Goal: Communication & Community: Participate in discussion

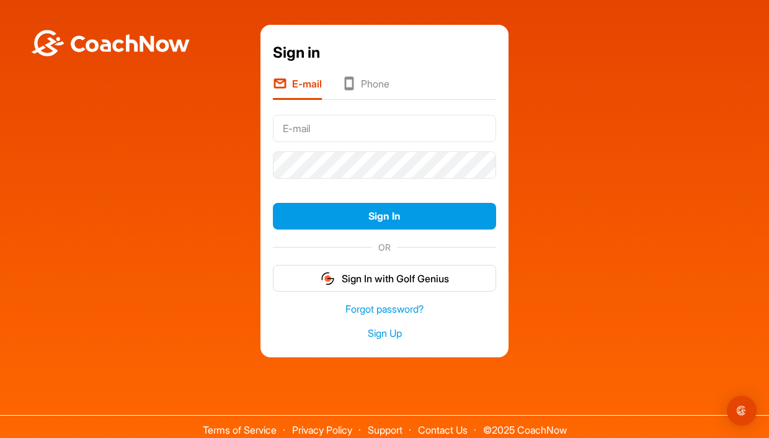
type input "[EMAIL_ADDRESS][DOMAIN_NAME]"
drag, startPoint x: 133, startPoint y: 206, endPoint x: 243, endPoint y: 192, distance: 110.6
click at [133, 206] on div "Sign in E-mail Phone [EMAIL_ADDRESS][DOMAIN_NAME] Sign In OR Sign In with Golf …" at bounding box center [384, 191] width 756 height 332
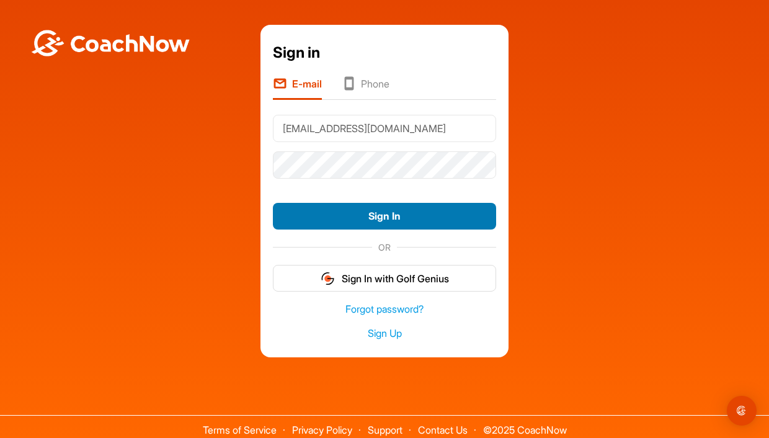
click at [374, 221] on button "Sign In" at bounding box center [384, 216] width 223 height 27
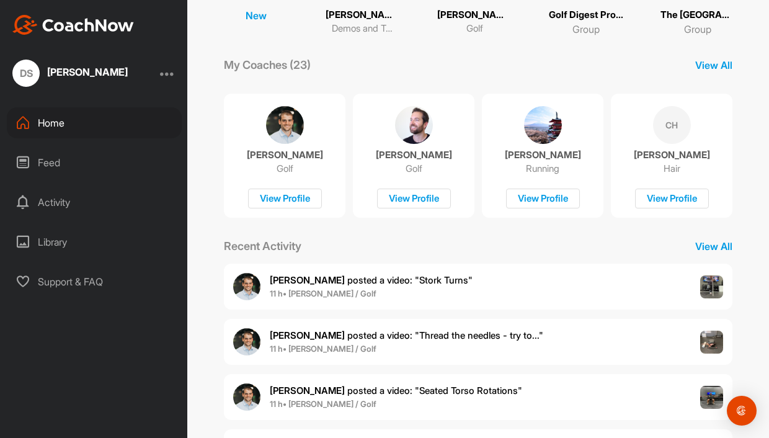
scroll to position [232, 0]
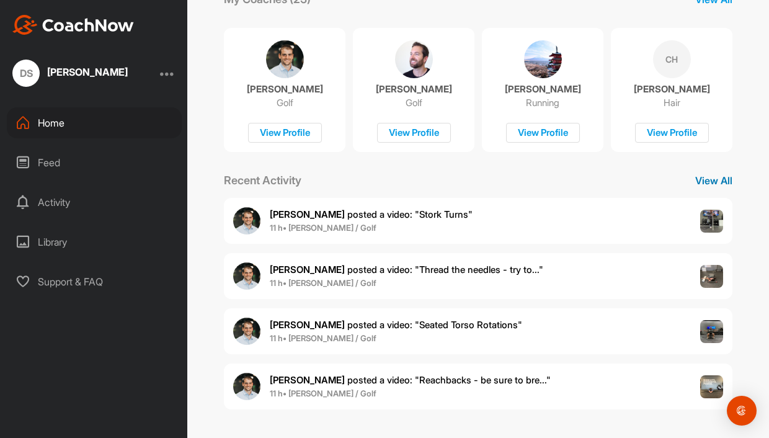
click at [705, 179] on p "View All" at bounding box center [713, 180] width 37 height 15
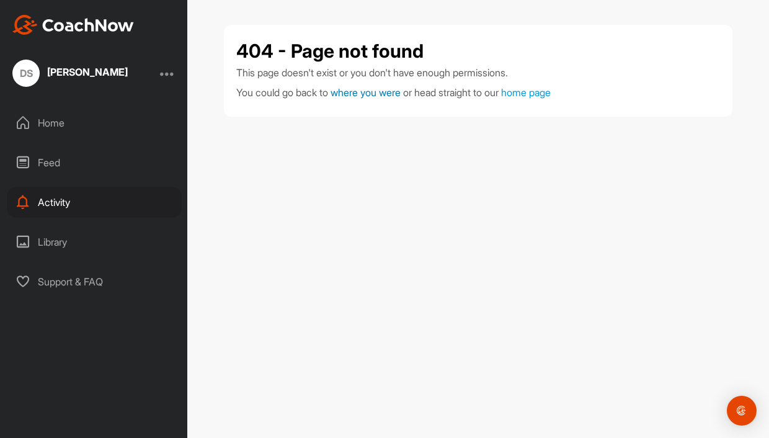
click at [359, 91] on span "where you were" at bounding box center [365, 92] width 70 height 12
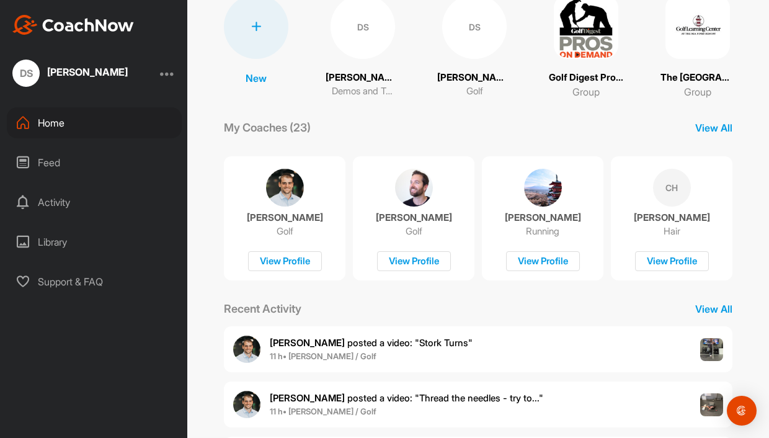
scroll to position [124, 0]
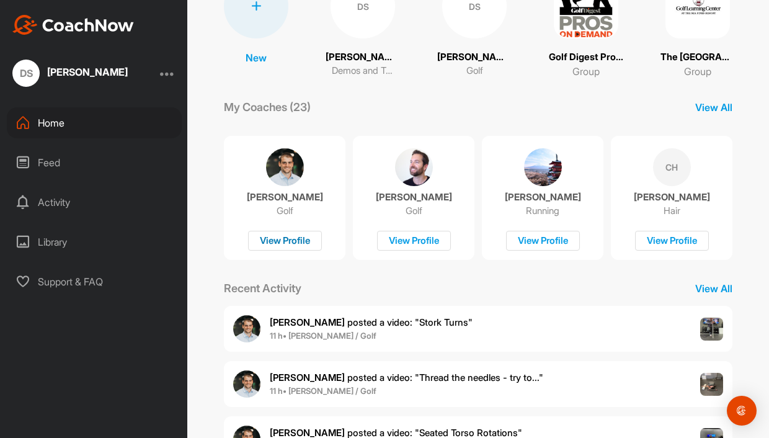
click at [277, 238] on div "View Profile" at bounding box center [285, 241] width 74 height 20
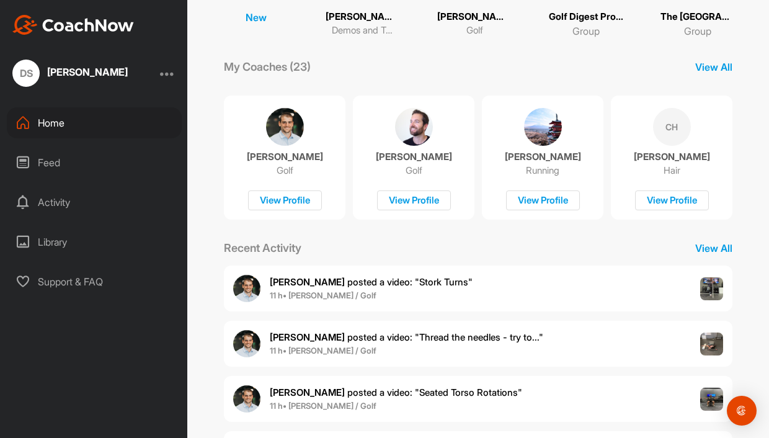
scroll to position [232, 0]
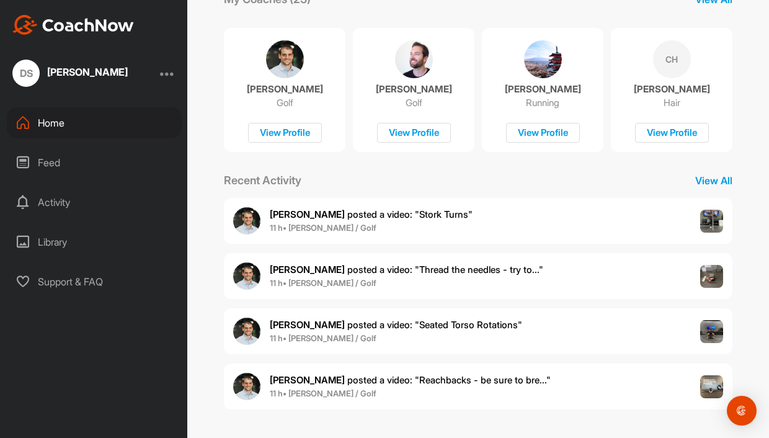
click at [55, 198] on div "Activity" at bounding box center [94, 202] width 175 height 31
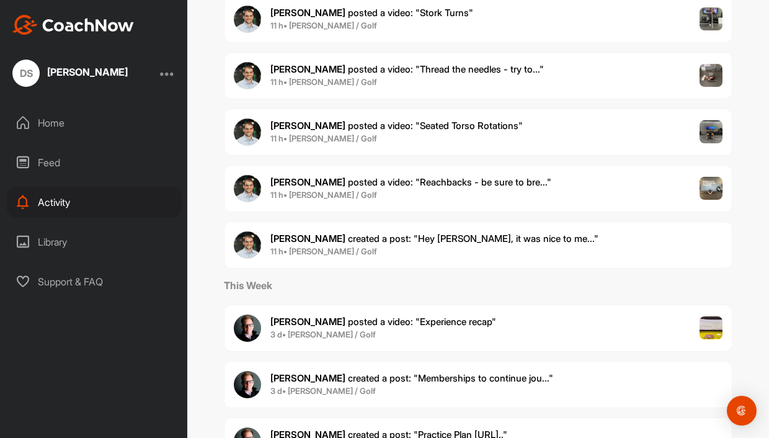
scroll to position [186, 0]
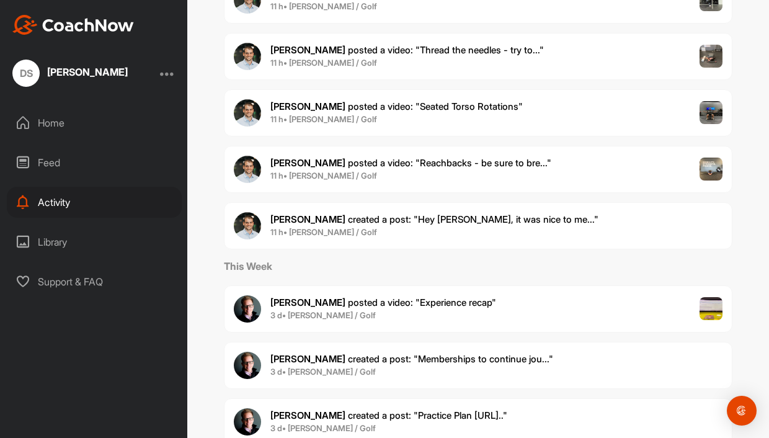
click at [347, 222] on span "[PERSON_NAME] created a post : "Hey [PERSON_NAME], it was nice to me..."" at bounding box center [434, 219] width 328 height 12
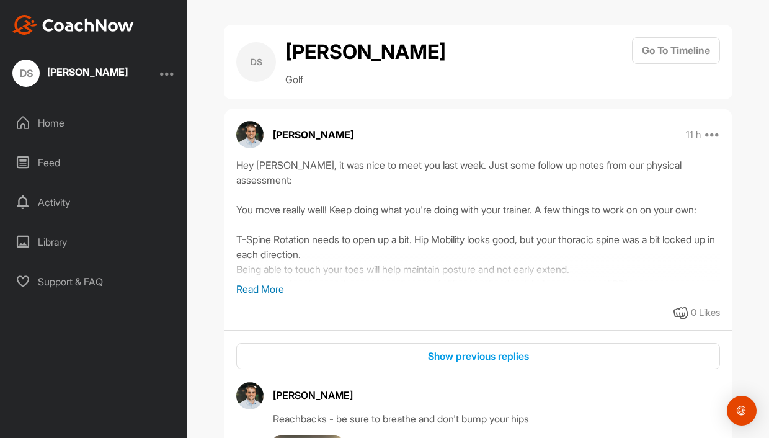
click at [270, 290] on p "Read More" at bounding box center [477, 288] width 483 height 15
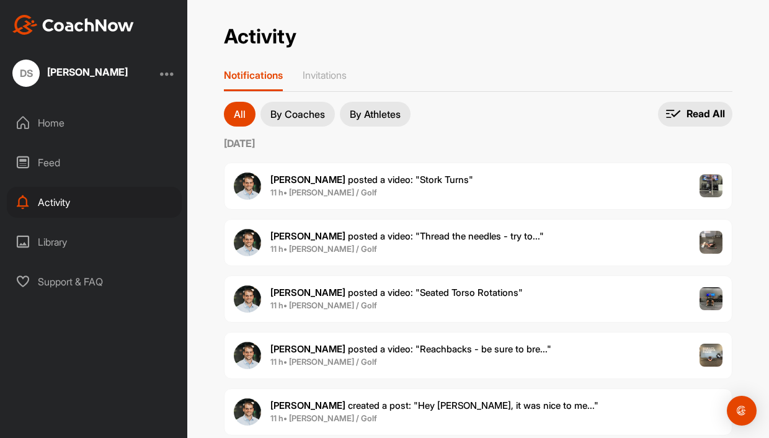
click at [383, 179] on span "[PERSON_NAME] posted a video : " Stork Turns "" at bounding box center [371, 180] width 203 height 12
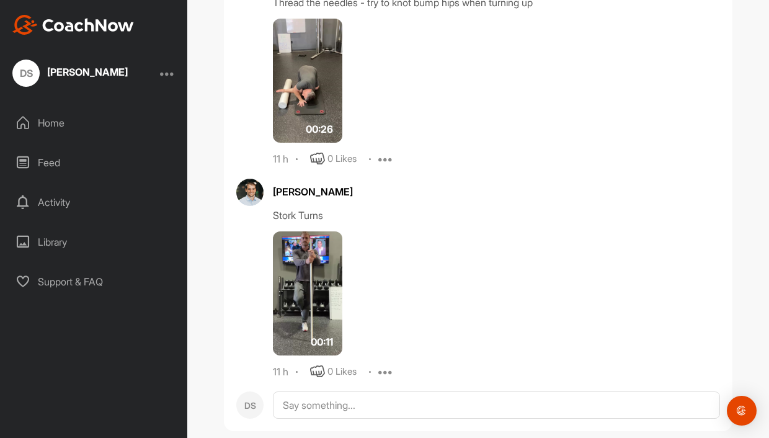
scroll to position [863, 0]
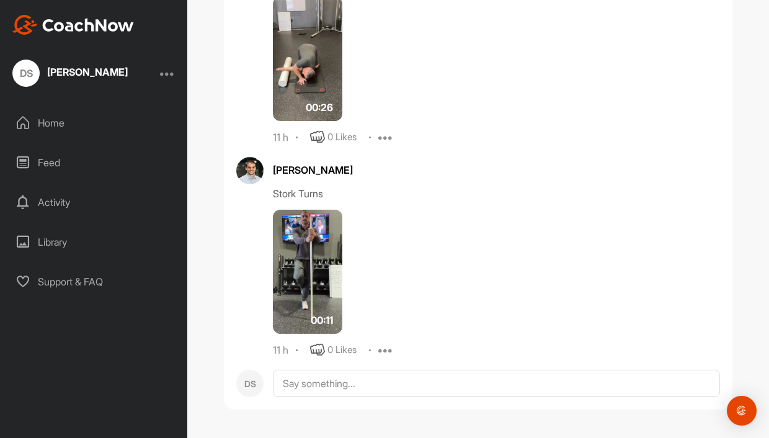
click at [304, 277] on img at bounding box center [307, 272] width 69 height 124
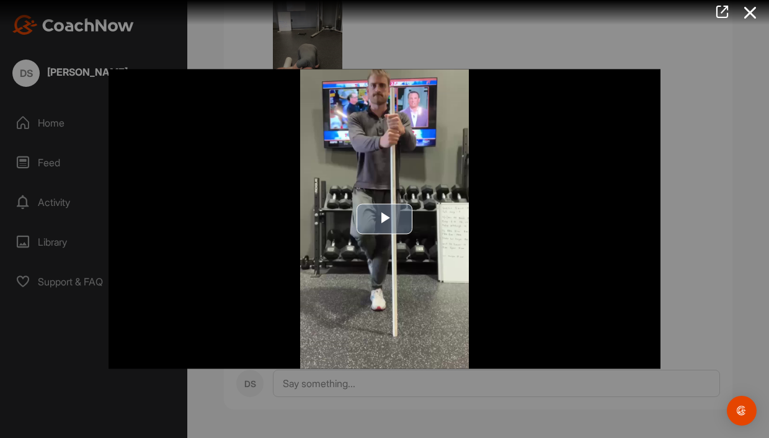
click at [384, 219] on span "Video Player" at bounding box center [384, 219] width 0 height 0
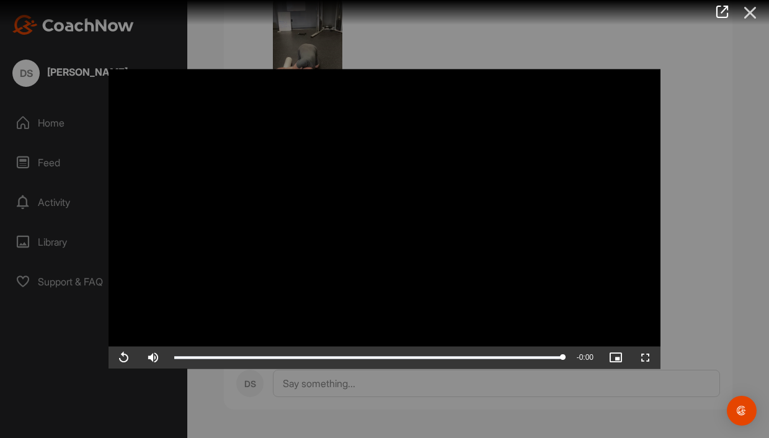
click at [751, 14] on icon at bounding box center [750, 12] width 29 height 23
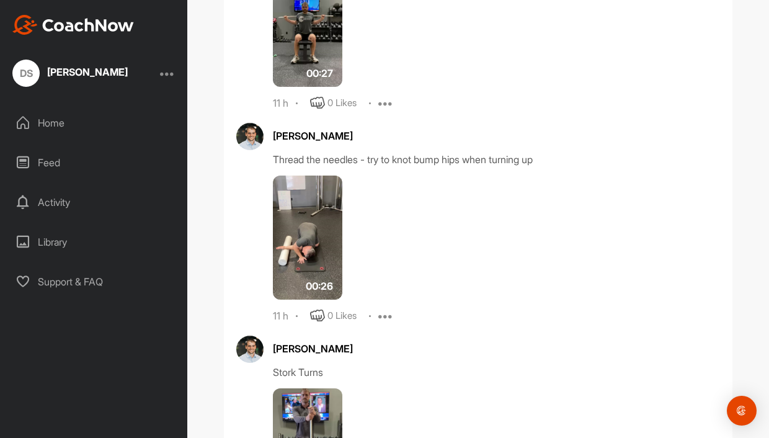
scroll to position [677, 0]
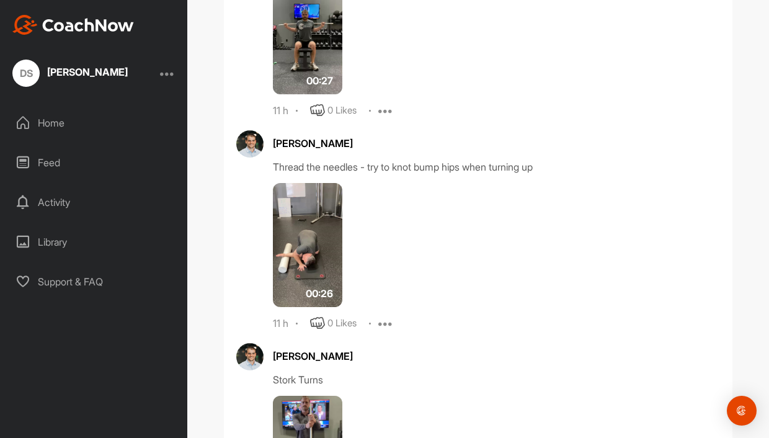
click at [298, 250] on img at bounding box center [307, 245] width 69 height 124
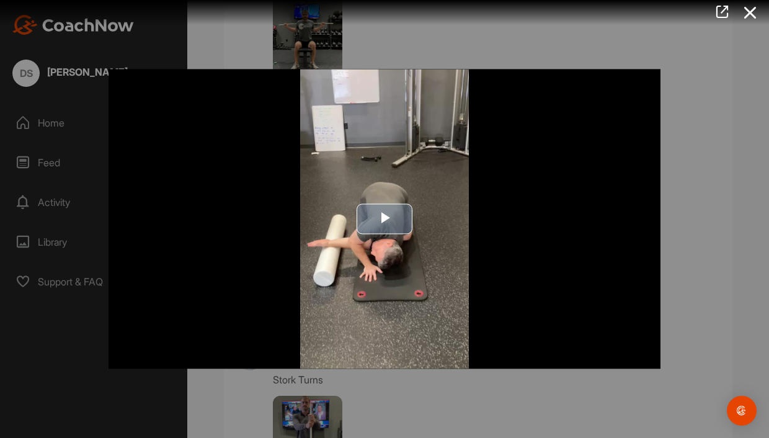
click at [384, 219] on span "Video Player" at bounding box center [384, 219] width 0 height 0
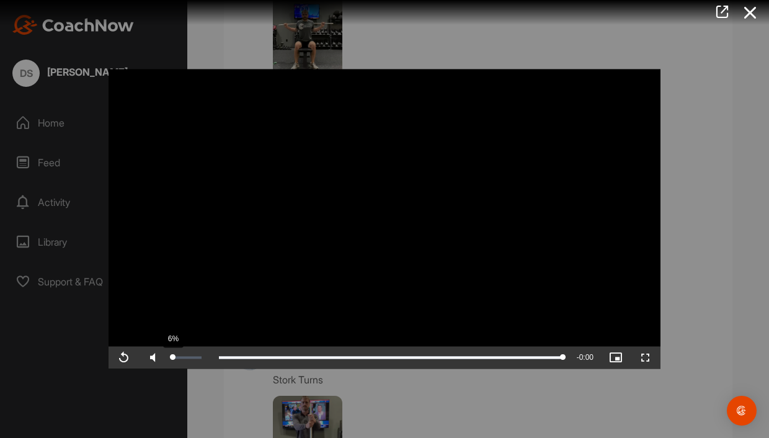
click at [172, 358] on div "6%" at bounding box center [185, 357] width 30 height 2
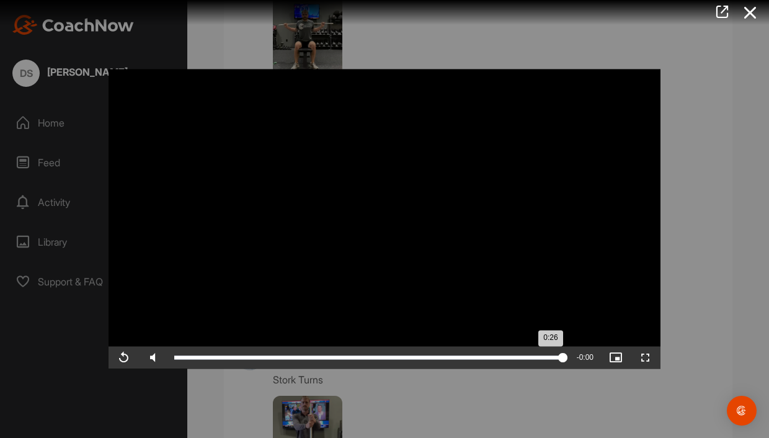
click at [177, 358] on div "0:26" at bounding box center [368, 358] width 389 height 4
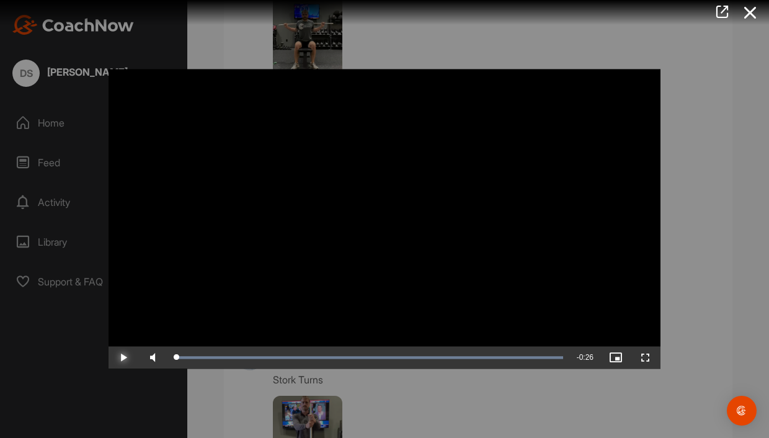
click at [123, 358] on span "Video Player" at bounding box center [123, 358] width 30 height 0
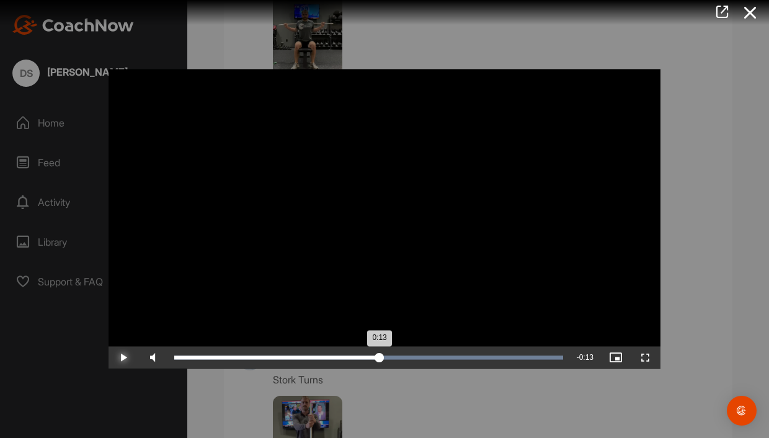
click at [379, 356] on div "0:13" at bounding box center [276, 358] width 205 height 4
click at [280, 356] on div "0:15" at bounding box center [290, 358] width 233 height 4
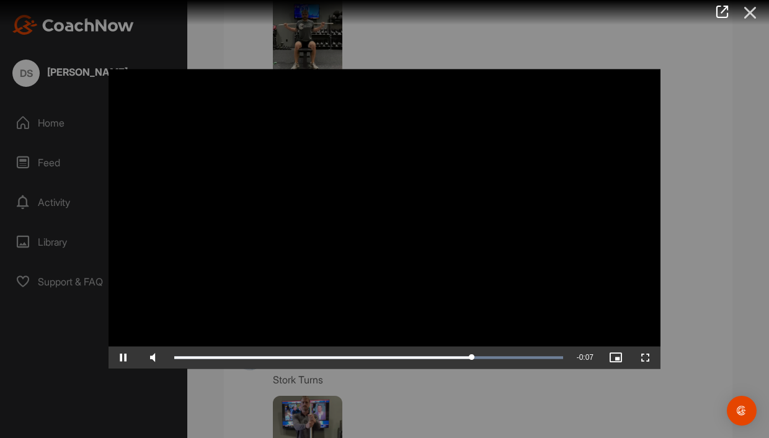
click at [751, 15] on icon at bounding box center [750, 12] width 29 height 23
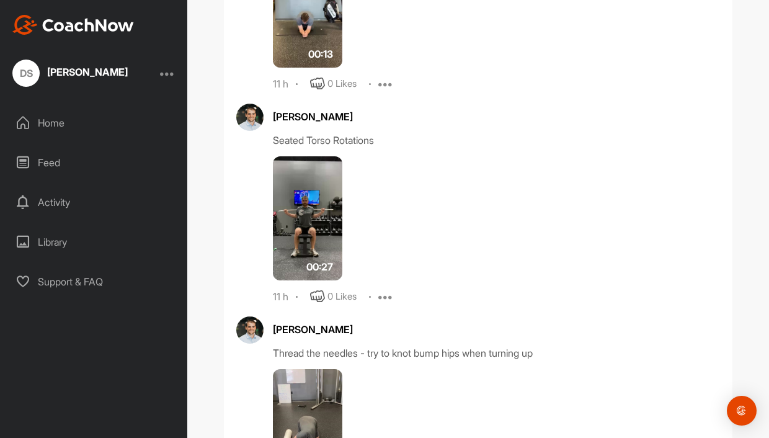
scroll to position [429, 0]
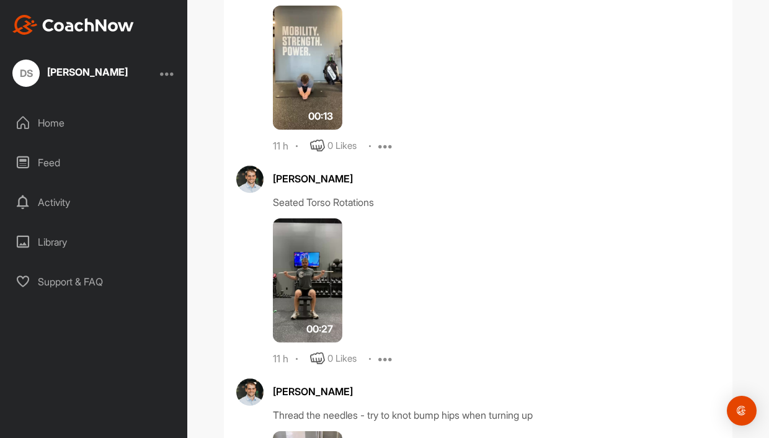
click at [299, 276] on img at bounding box center [307, 280] width 69 height 124
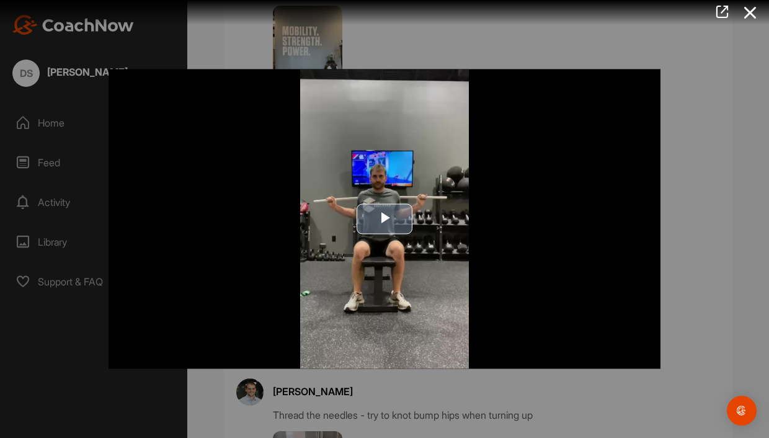
click at [384, 219] on span "Video Player" at bounding box center [384, 219] width 0 height 0
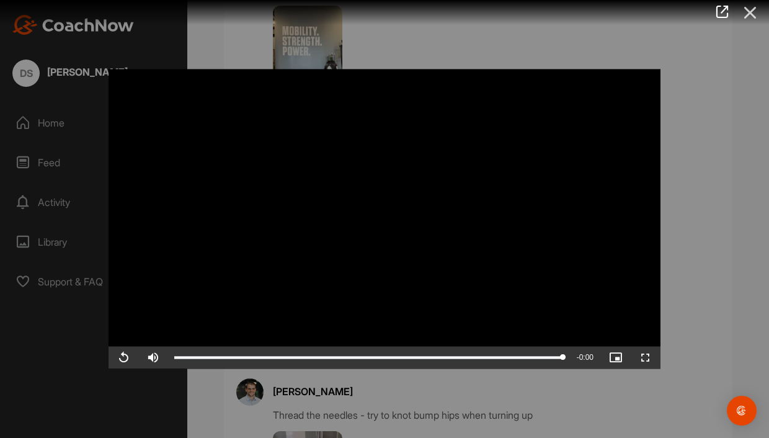
click at [751, 16] on icon at bounding box center [750, 12] width 29 height 23
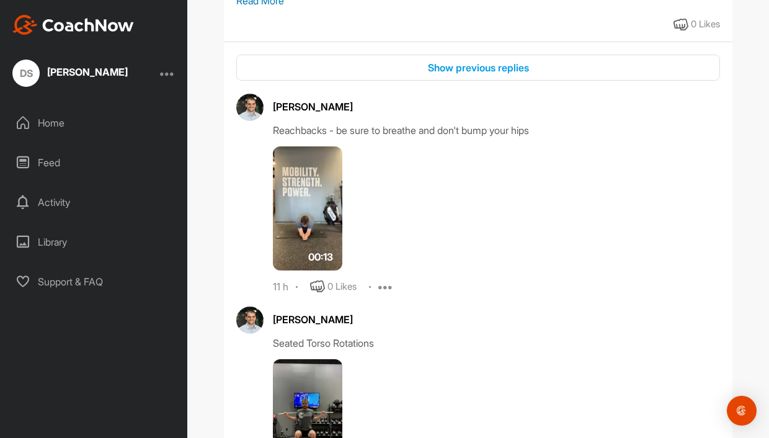
scroll to position [243, 0]
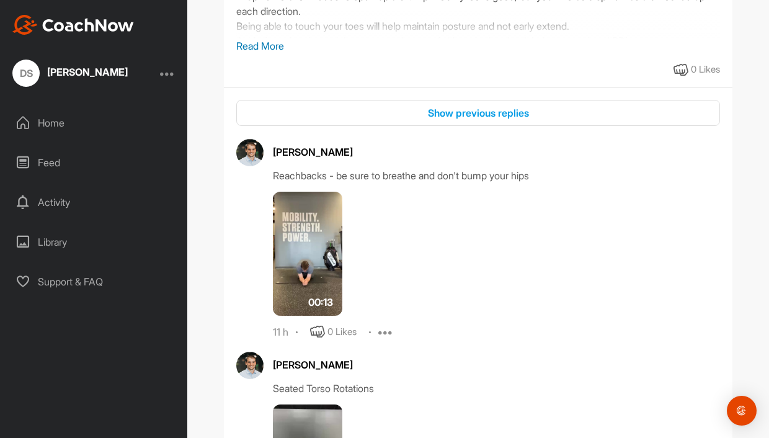
click at [303, 268] on img at bounding box center [307, 254] width 69 height 124
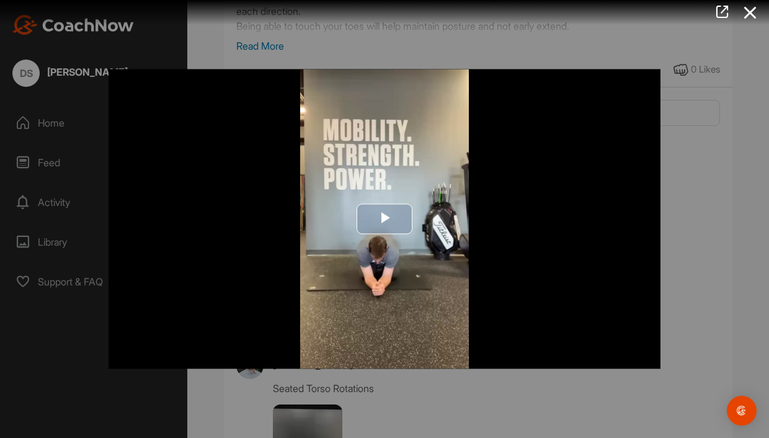
click at [384, 219] on span "Video Player" at bounding box center [384, 219] width 0 height 0
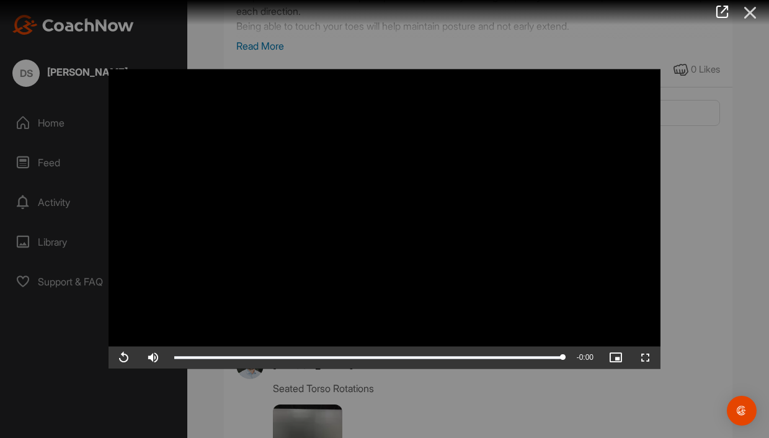
click at [750, 14] on icon at bounding box center [750, 12] width 29 height 23
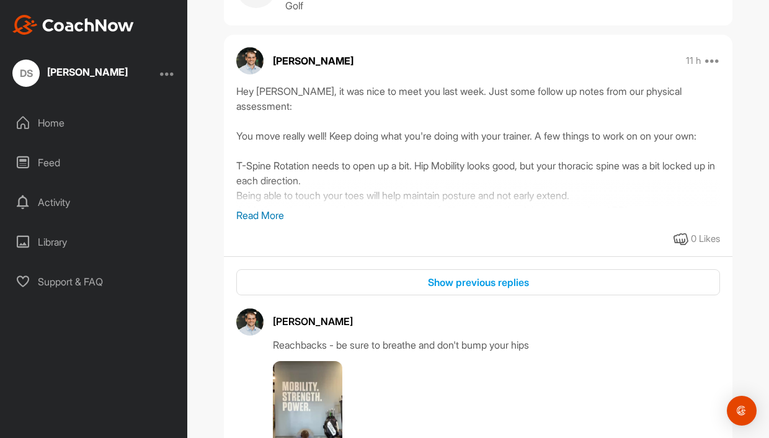
scroll to position [0, 0]
